Goal: Transaction & Acquisition: Subscribe to service/newsletter

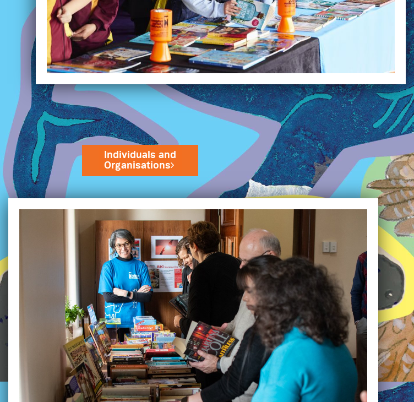
scroll to position [823, 0]
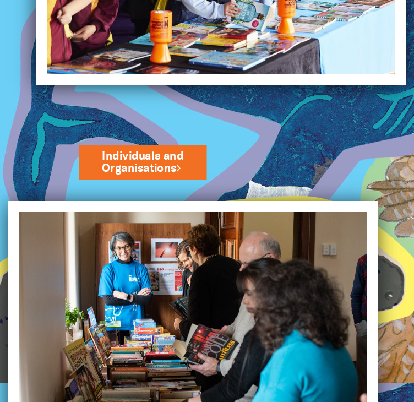
click at [157, 159] on link "Individuals and Organisations" at bounding box center [142, 163] width 81 height 28
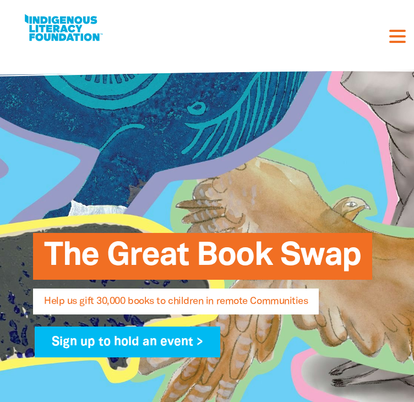
select select "AU"
click at [157, 159] on div "The Great Book Swap Help us gift 30,000 books to children in remote Communities…" at bounding box center [207, 291] width 414 height 482
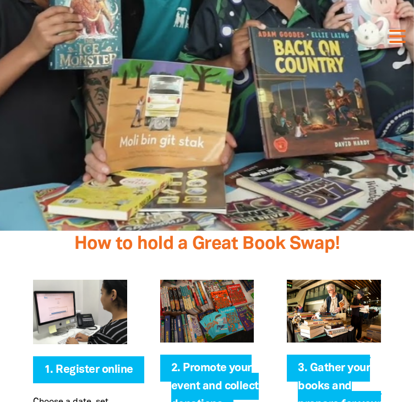
scroll to position [1911, 0]
